Goal: Task Accomplishment & Management: Manage account settings

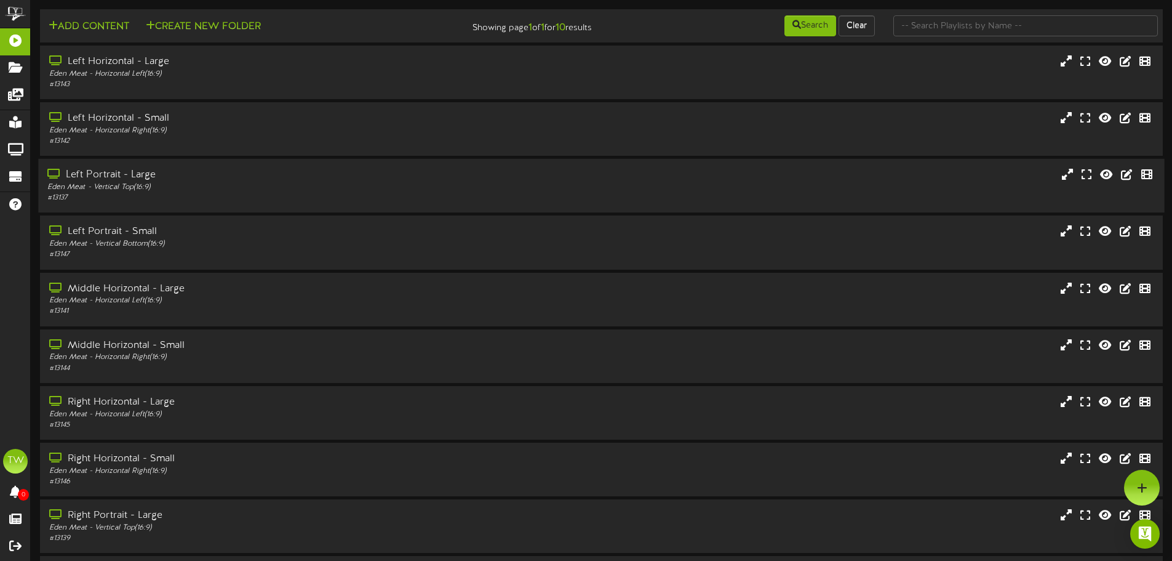
click at [923, 185] on div "Left Portrait - Large Eden Meat - Vertical Top ( 16:9 ) # 13137" at bounding box center [601, 185] width 1126 height 35
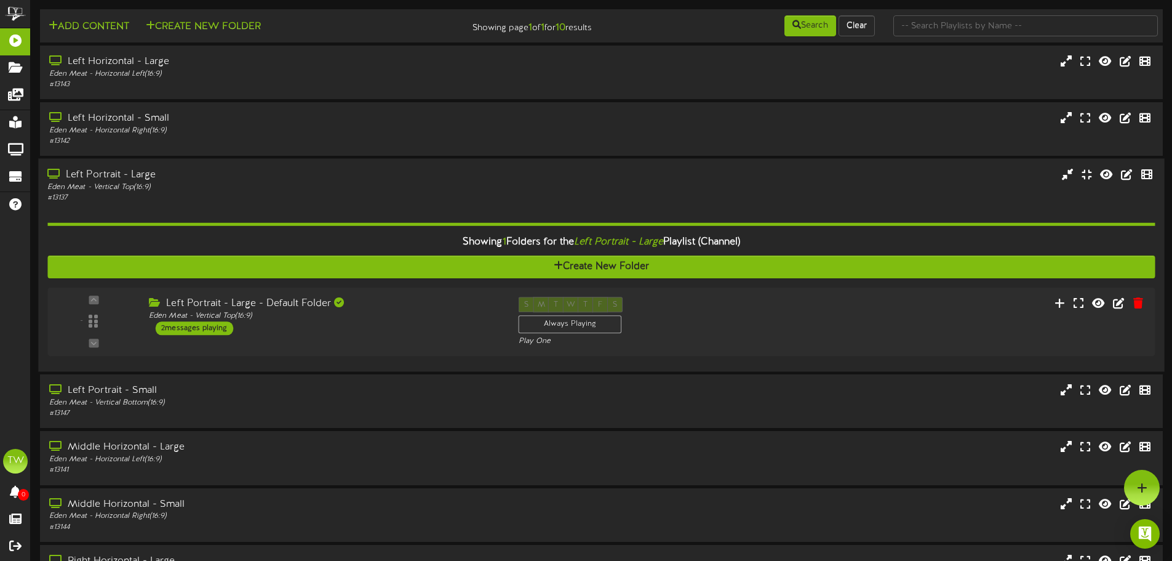
click at [1021, 185] on div "Left Portrait - Large Eden Meat - Vertical Top ( 16:9 ) # 13137" at bounding box center [601, 185] width 1126 height 35
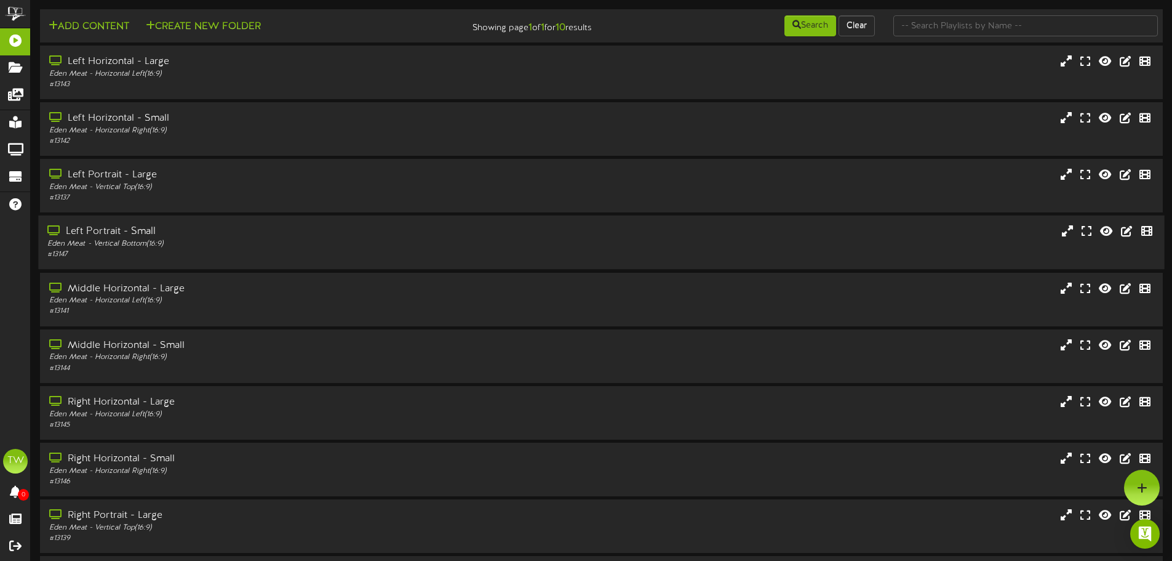
click at [298, 219] on div "Left Portrait - Small Eden Meat - Vertical Bottom ( 16:9 ) # 13147" at bounding box center [601, 242] width 1126 height 54
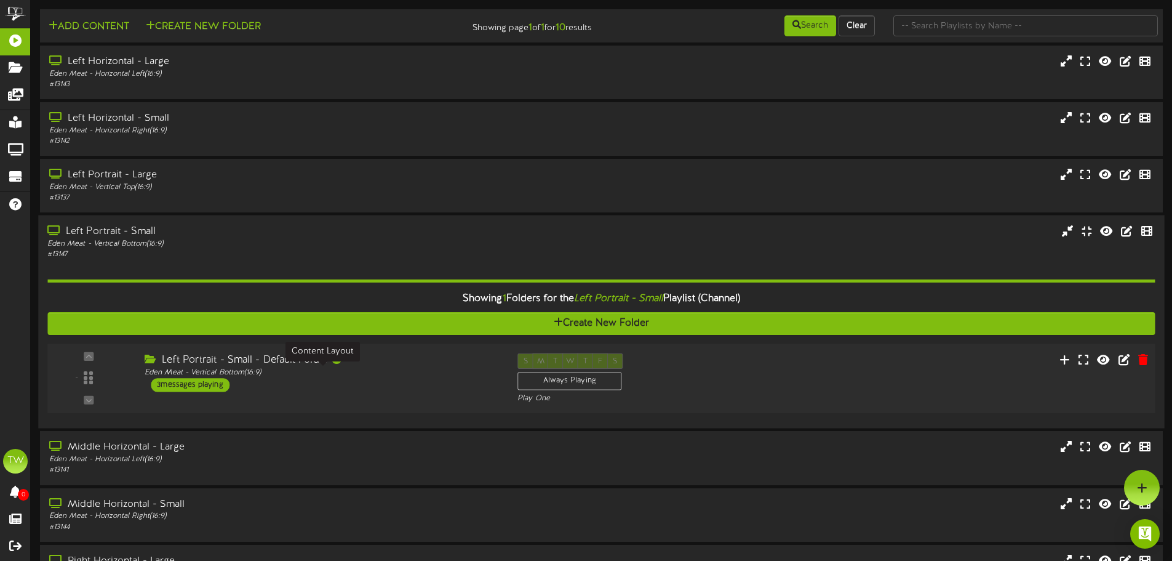
click at [481, 377] on div "Eden Meat - Vertical Bottom ( 16:9 )" at bounding box center [322, 372] width 354 height 10
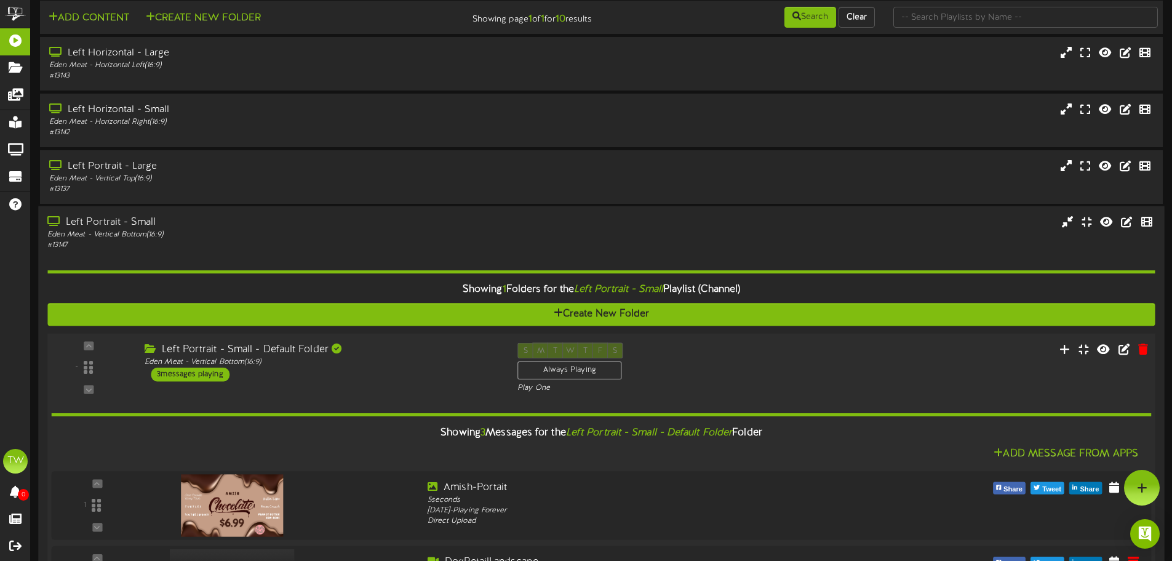
scroll to position [246, 0]
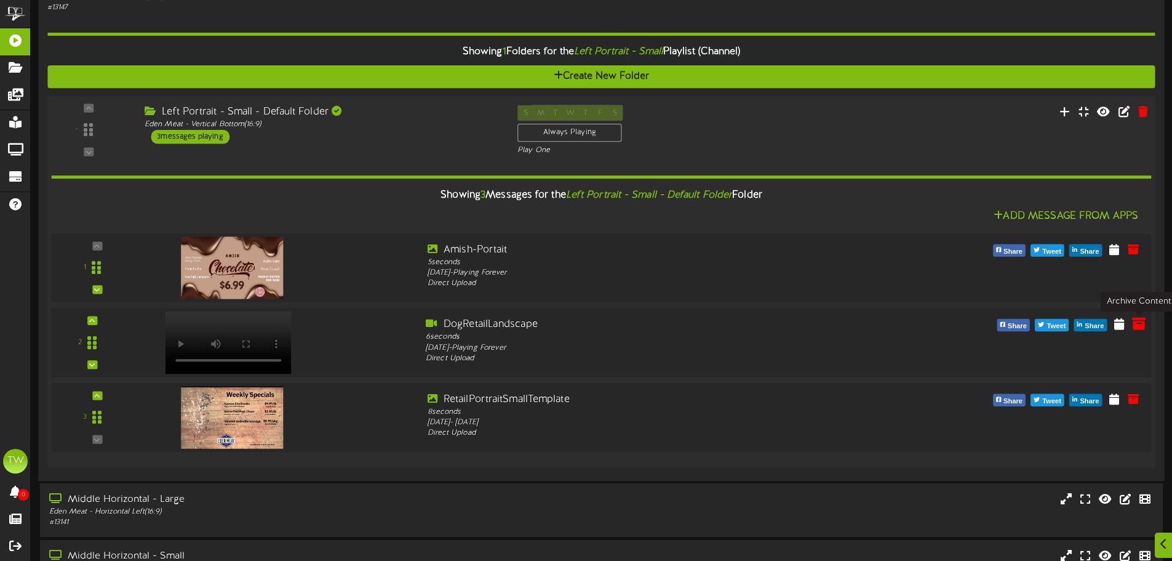
click at [1133, 322] on icon at bounding box center [1139, 323] width 14 height 14
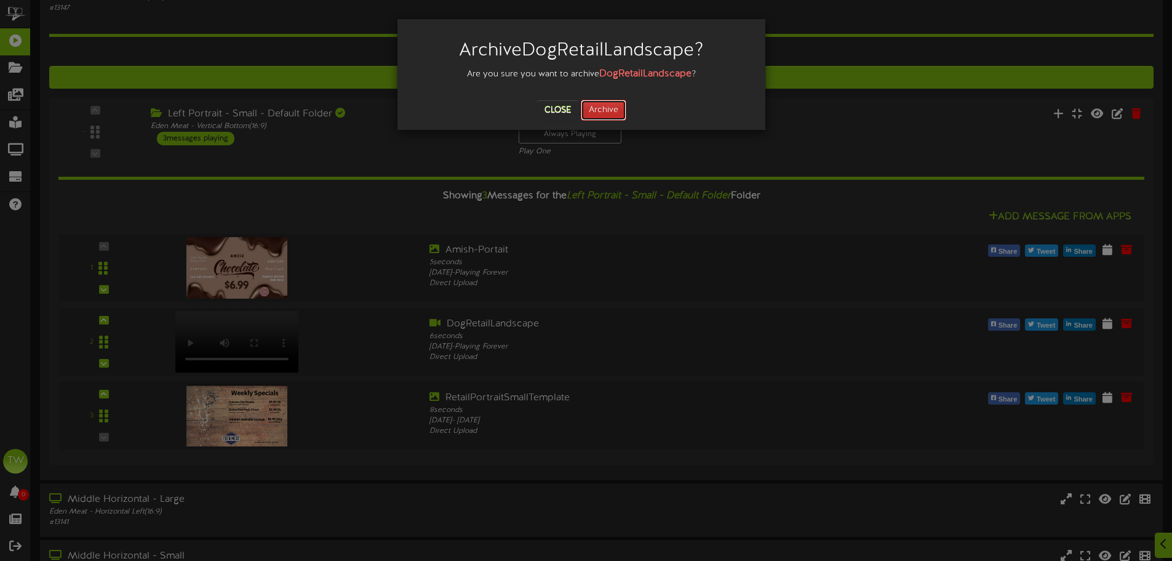
click at [599, 114] on button "Archive" at bounding box center [604, 110] width 46 height 21
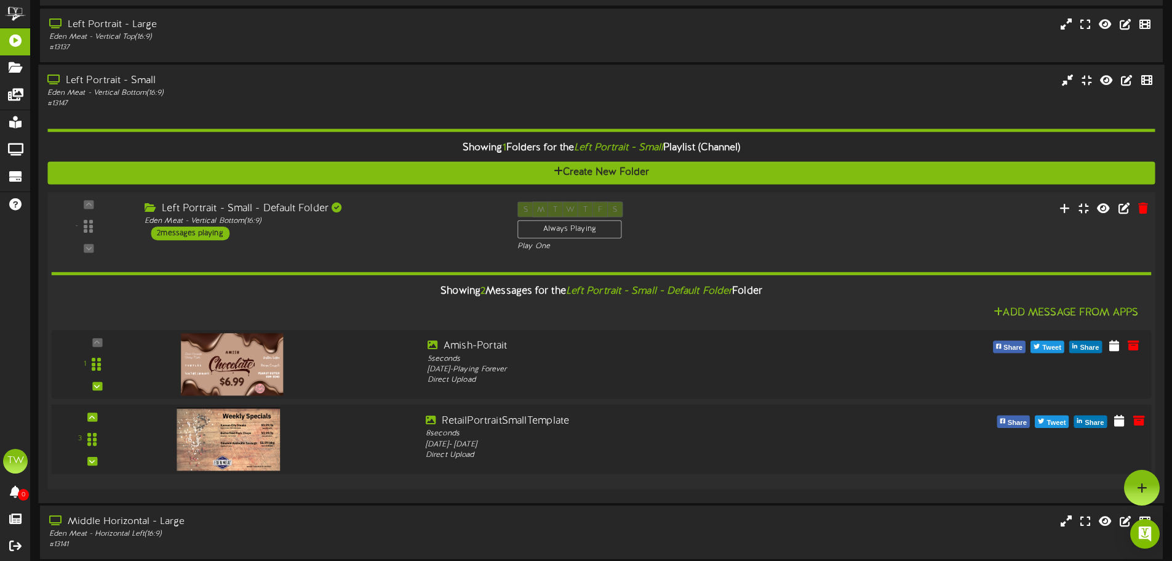
scroll to position [123, 0]
